Goal: Transaction & Acquisition: Obtain resource

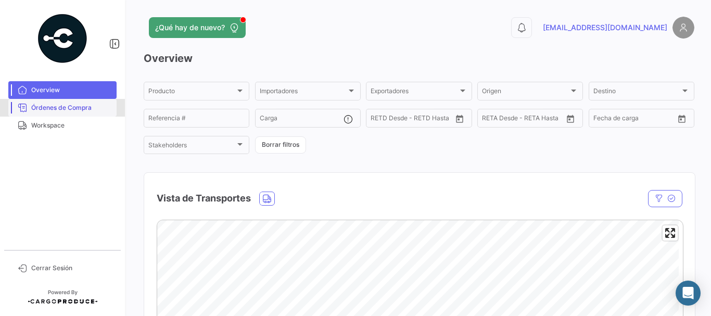
click at [87, 109] on span "Órdenes de Compra" at bounding box center [71, 107] width 81 height 9
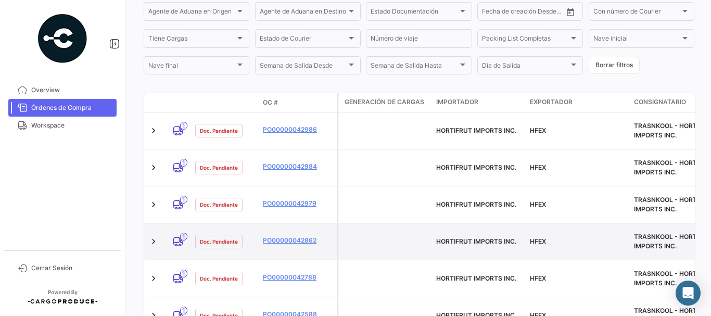
scroll to position [208, 0]
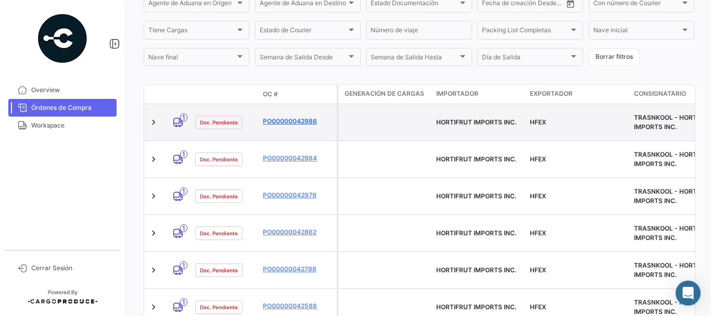
click at [300, 117] on link "PO00000042986" at bounding box center [298, 121] width 70 height 9
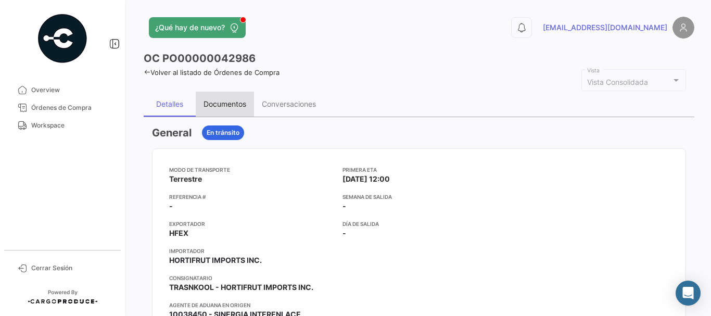
click at [229, 105] on div "Documentos" at bounding box center [225, 103] width 43 height 9
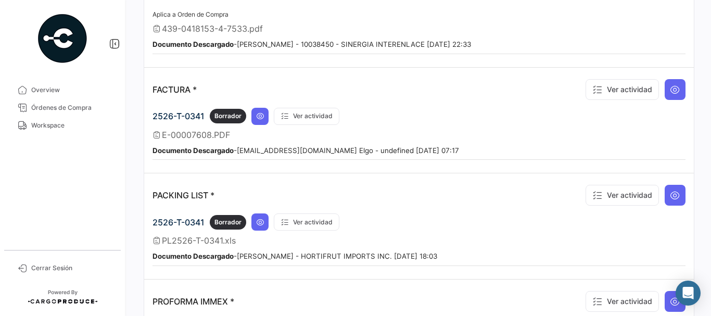
scroll to position [937, 0]
click at [259, 118] on icon at bounding box center [260, 115] width 8 height 8
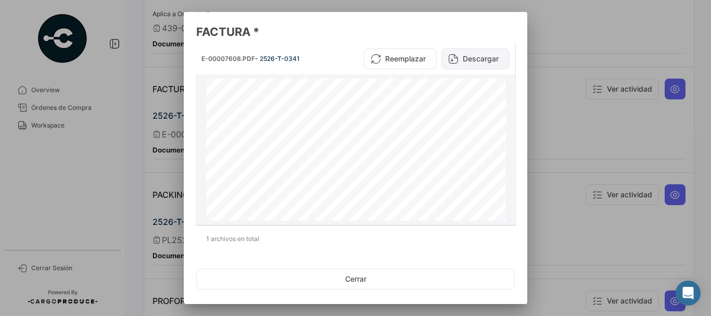
click at [478, 61] on button "Descargar" at bounding box center [475, 58] width 68 height 21
click at [569, 92] on div at bounding box center [355, 158] width 711 height 316
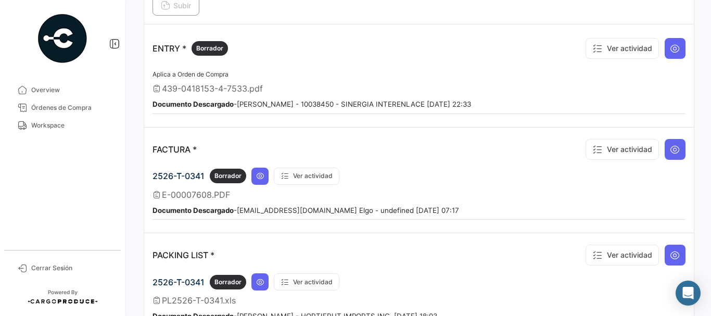
scroll to position [781, 0]
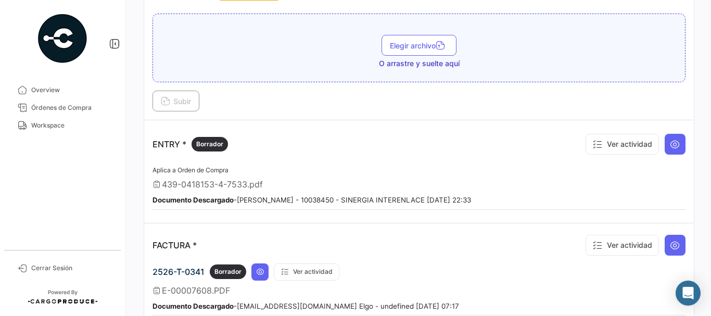
click at [680, 148] on td "ENTRY * Borrador Ver actividad Aplica a Orden de Compra 439-0418153-4-7533.pdf …" at bounding box center [419, 171] width 550 height 103
click at [676, 147] on button at bounding box center [675, 144] width 21 height 21
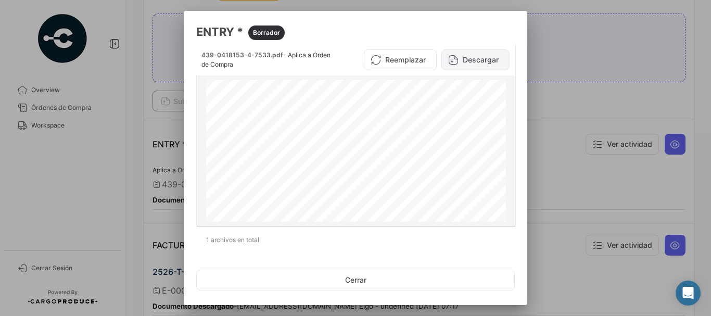
click at [461, 66] on button "Descargar" at bounding box center [475, 59] width 68 height 21
click at [572, 27] on div at bounding box center [355, 158] width 711 height 316
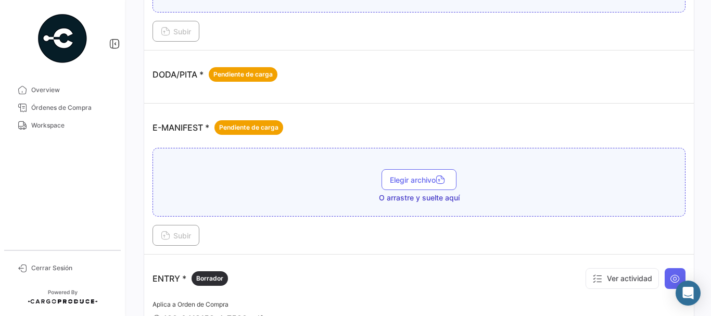
scroll to position [573, 0]
